Goal: Communication & Community: Share content

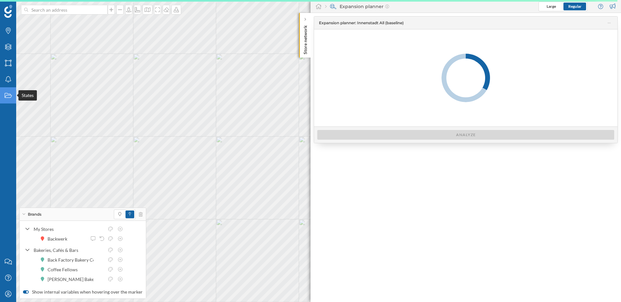
click at [9, 98] on icon "States" at bounding box center [8, 95] width 8 height 6
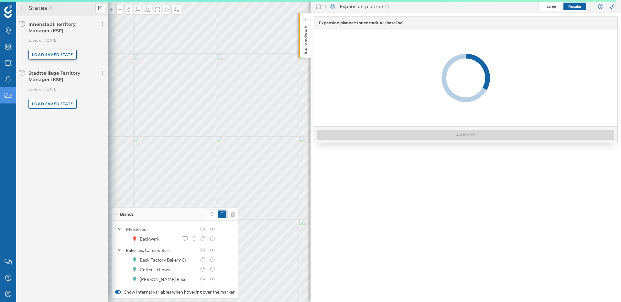
click at [52, 54] on div "Load saved state" at bounding box center [52, 55] width 48 height 10
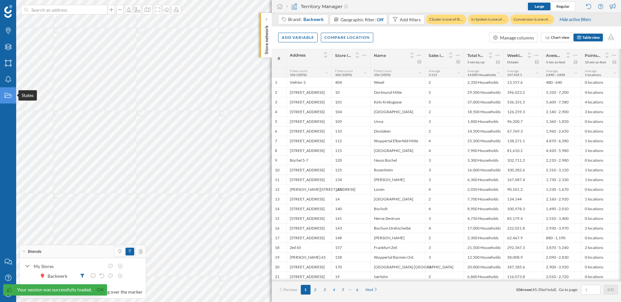
click at [6, 98] on icon at bounding box center [8, 95] width 7 height 5
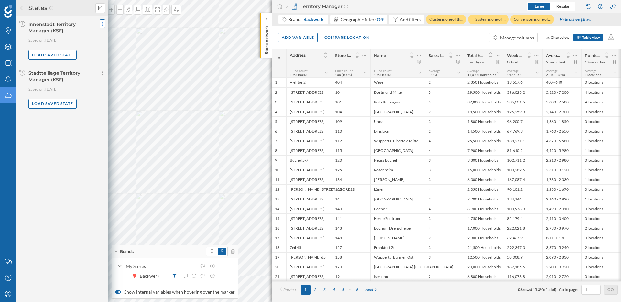
click at [103, 27] on icon at bounding box center [102, 24] width 2 height 6
click at [121, 38] on span "Share current state" at bounding box center [122, 36] width 38 height 5
click at [120, 59] on input "User email" at bounding box center [129, 59] width 53 height 8
paste input "[EMAIL_ADDRESS][DOMAIN_NAME]"
type input "[EMAIL_ADDRESS][DOMAIN_NAME]"
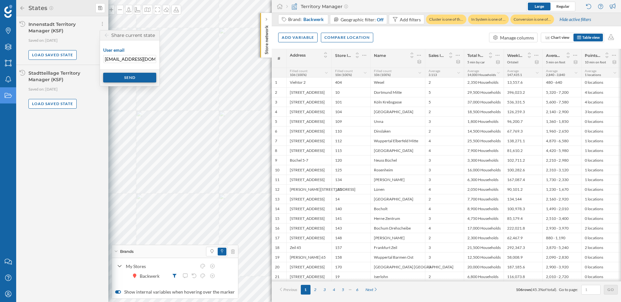
click at [142, 78] on div "Send" at bounding box center [129, 78] width 53 height 10
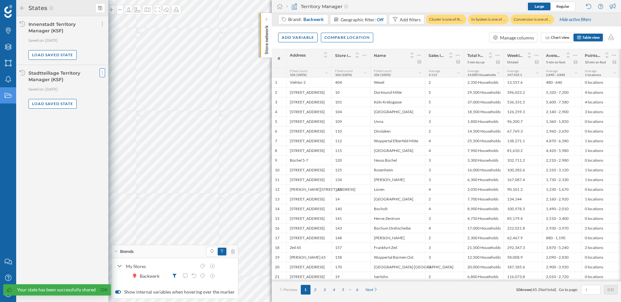
click at [102, 72] on icon at bounding box center [102, 72] width 2 height 6
click at [128, 86] on span "Share current state" at bounding box center [122, 85] width 38 height 5
click at [123, 106] on input "User email" at bounding box center [129, 108] width 53 height 8
paste input "[EMAIL_ADDRESS][DOMAIN_NAME]"
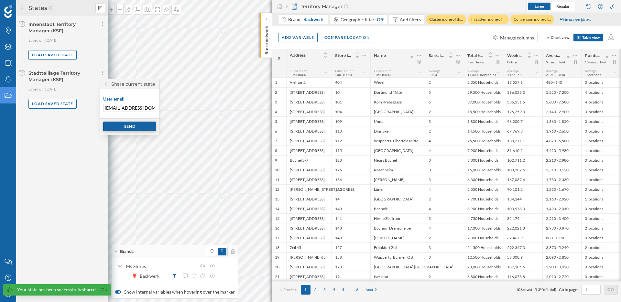
type input "[EMAIL_ADDRESS][DOMAIN_NAME]"
click at [144, 128] on div "Send" at bounding box center [129, 127] width 53 height 10
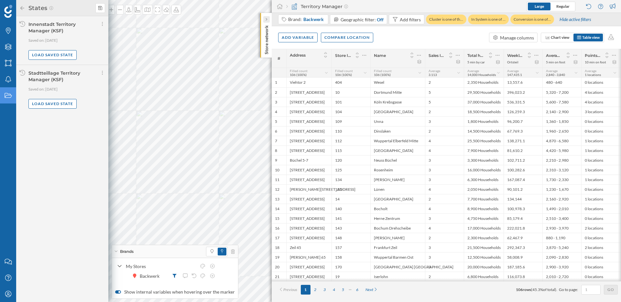
click at [265, 19] on icon at bounding box center [266, 19] width 2 height 3
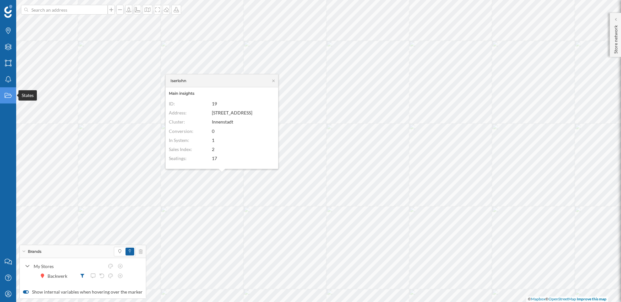
click at [9, 95] on icon at bounding box center [8, 95] width 7 height 5
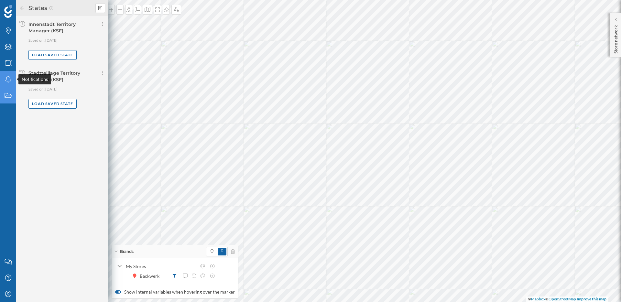
click at [10, 80] on icon "Notifications" at bounding box center [8, 79] width 8 height 6
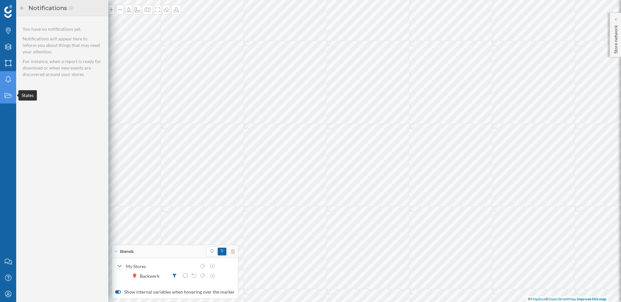
click at [12, 96] on div "States" at bounding box center [8, 95] width 16 height 16
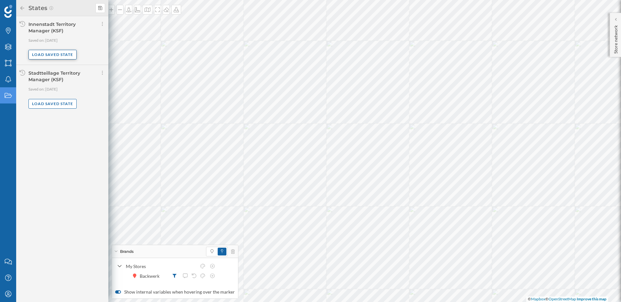
click at [57, 56] on div "Load saved state" at bounding box center [52, 55] width 48 height 10
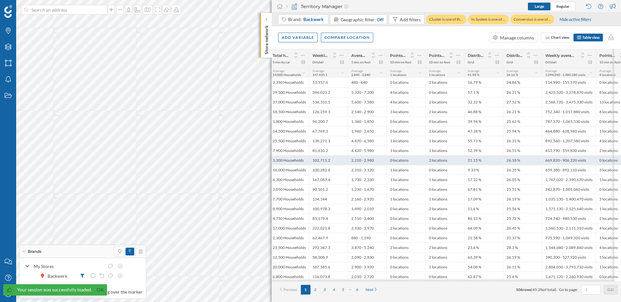
scroll to position [0, 208]
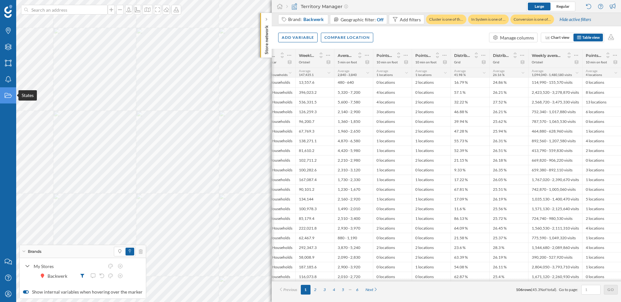
click at [9, 95] on icon "States" at bounding box center [8, 95] width 8 height 6
